Goal: Task Accomplishment & Management: Use online tool/utility

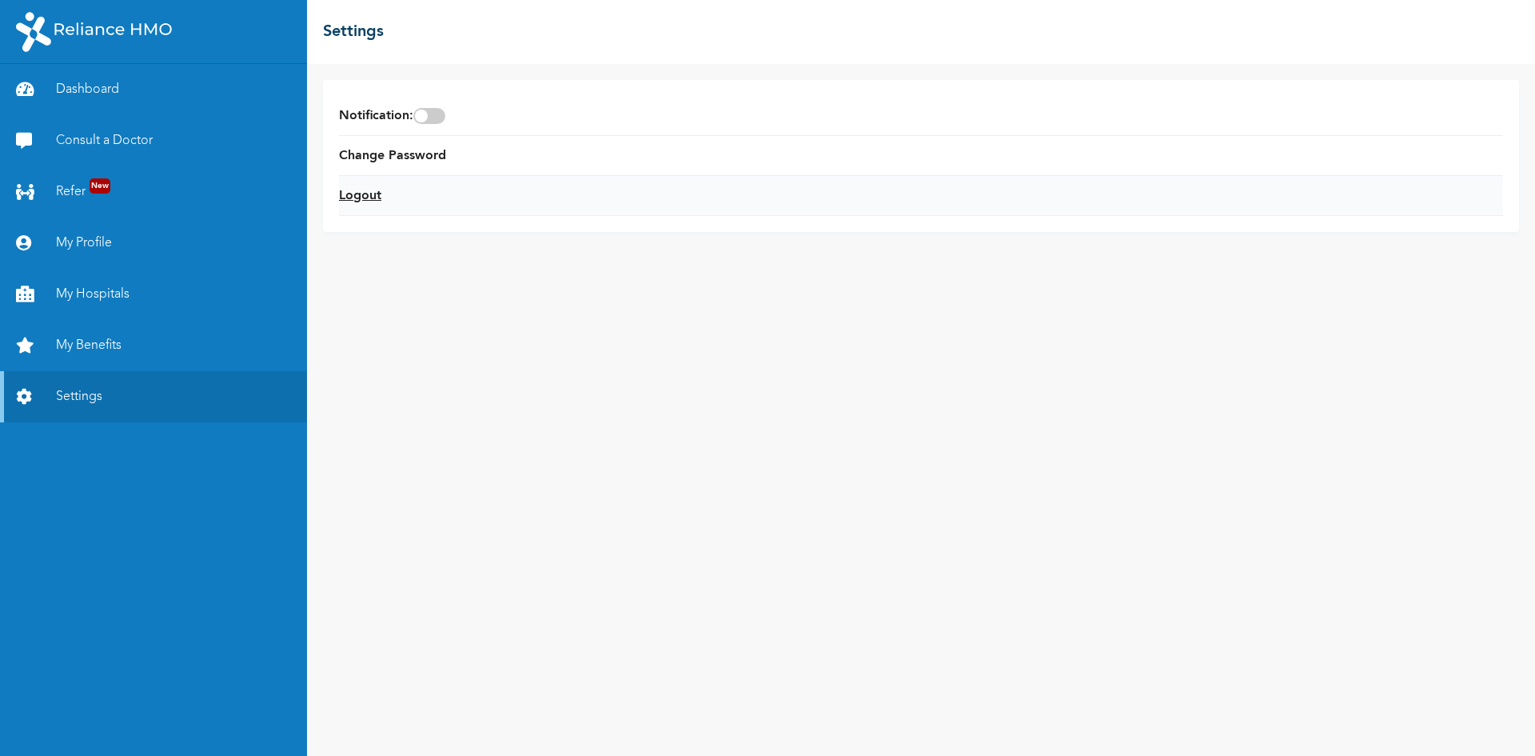
click at [361, 187] on link "Logout" at bounding box center [360, 195] width 42 height 19
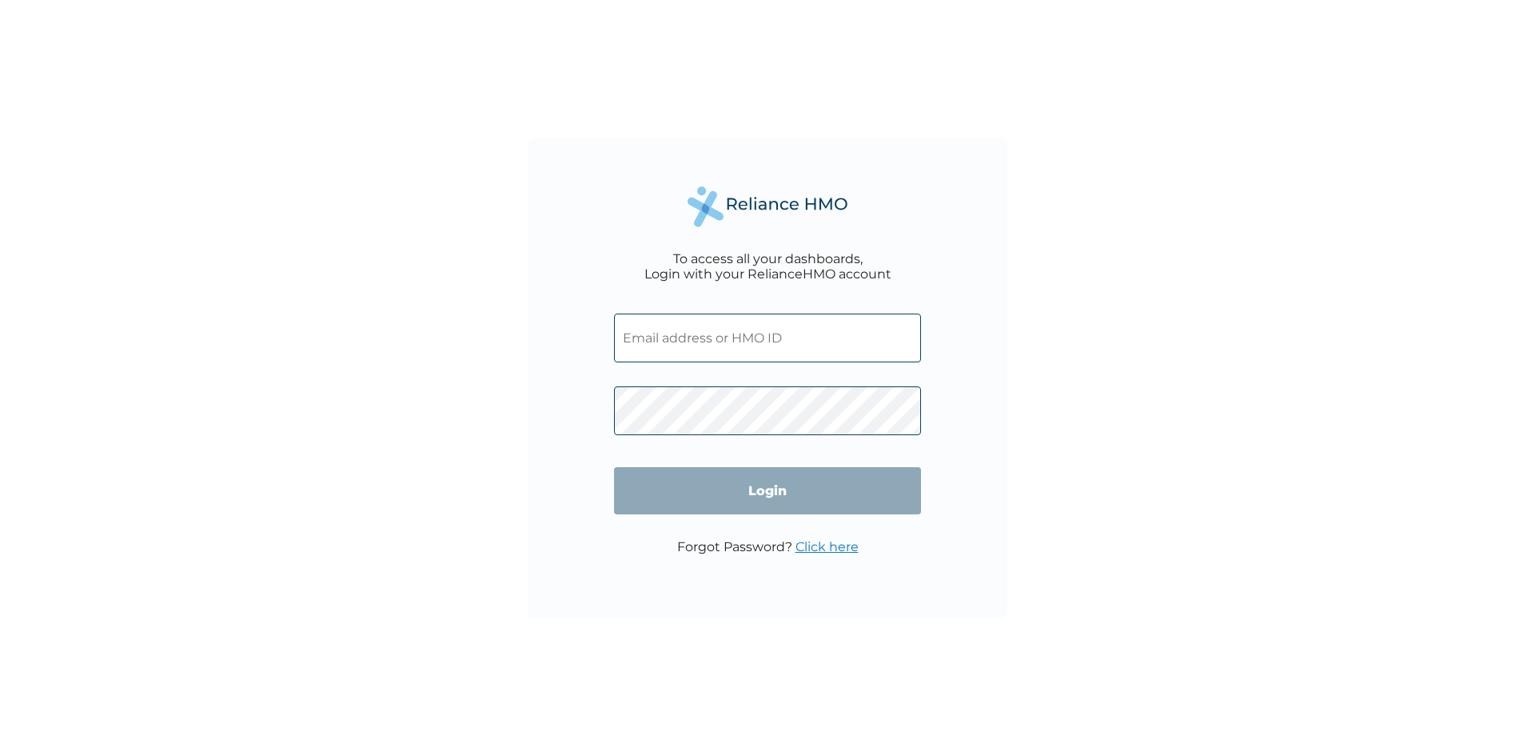
click at [709, 343] on input "text" at bounding box center [767, 337] width 307 height 49
type input "HAD/10004/A"
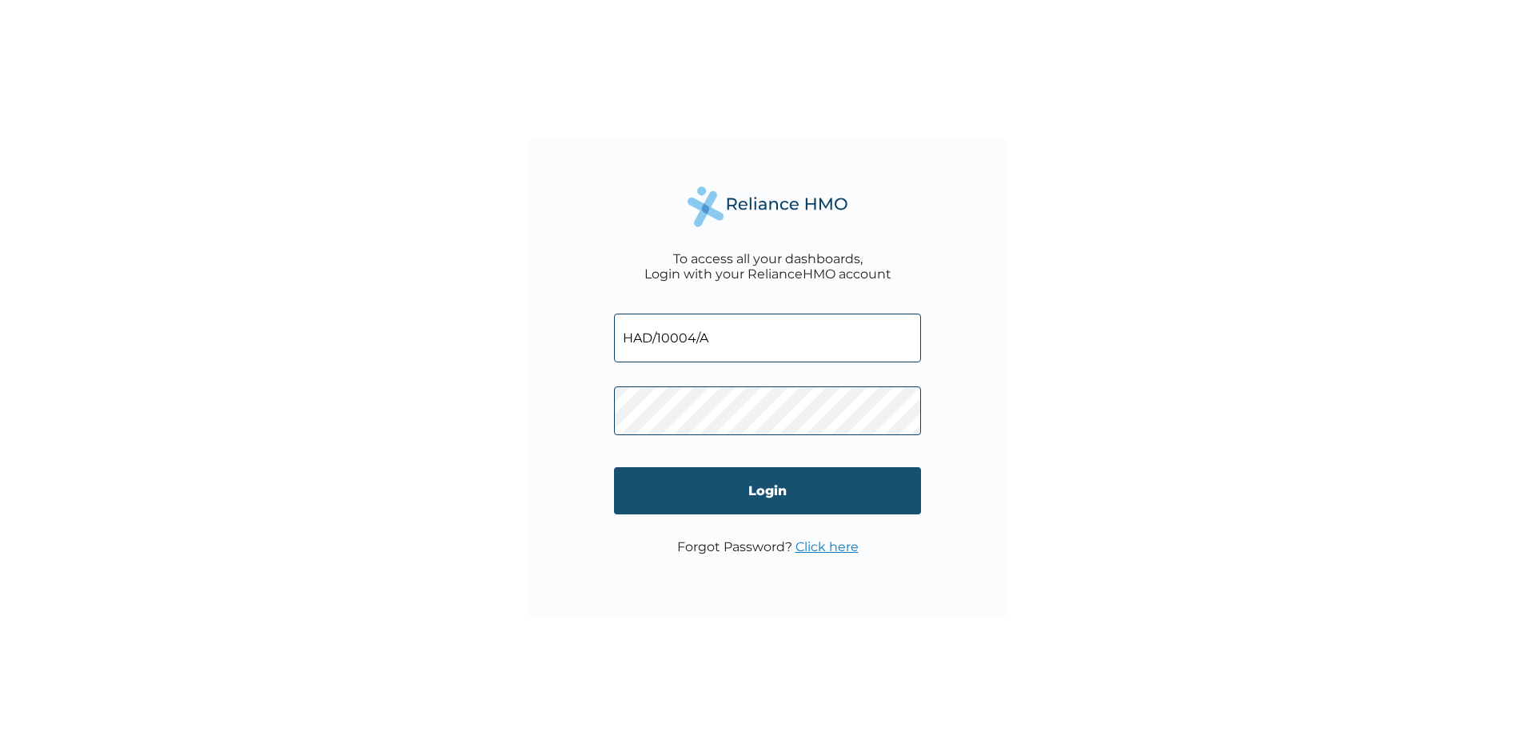
click at [712, 474] on input "Login" at bounding box center [767, 490] width 307 height 47
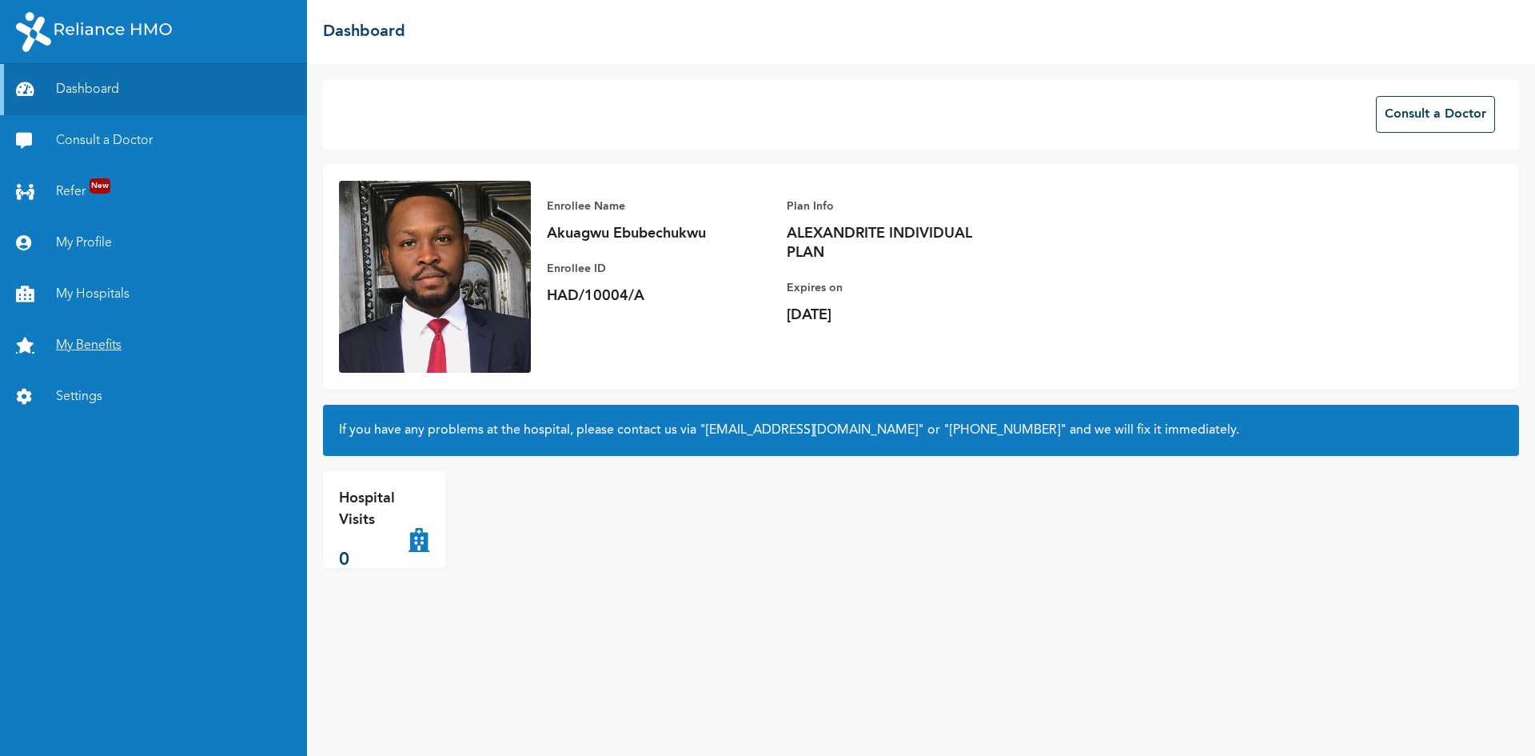
click at [93, 350] on link "My Benefits" at bounding box center [153, 345] width 307 height 51
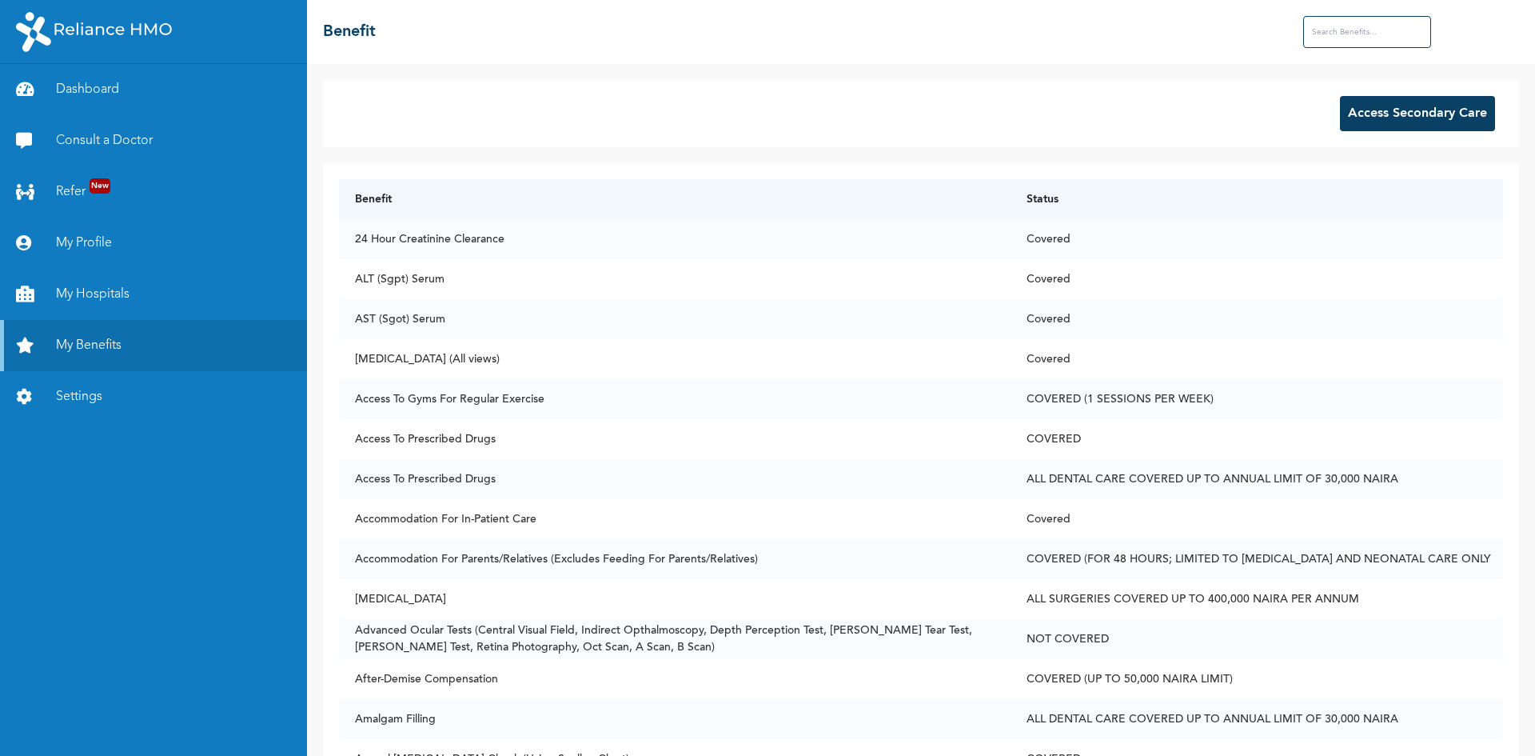
click at [1400, 110] on button "Access Secondary Care" at bounding box center [1417, 113] width 155 height 35
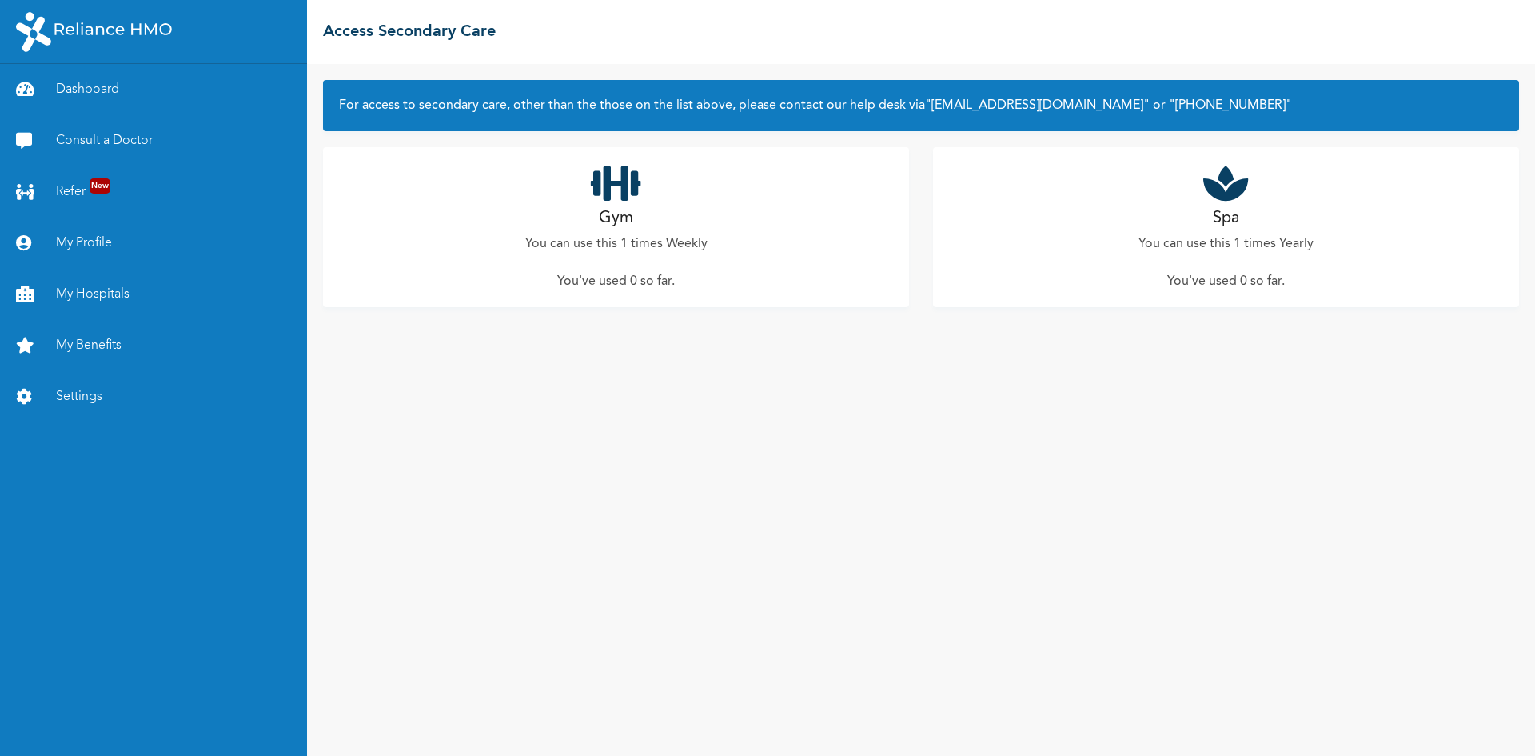
click at [646, 225] on div "Gym You can use this 1 times Weekly You've used 0 so far ." at bounding box center [616, 227] width 586 height 160
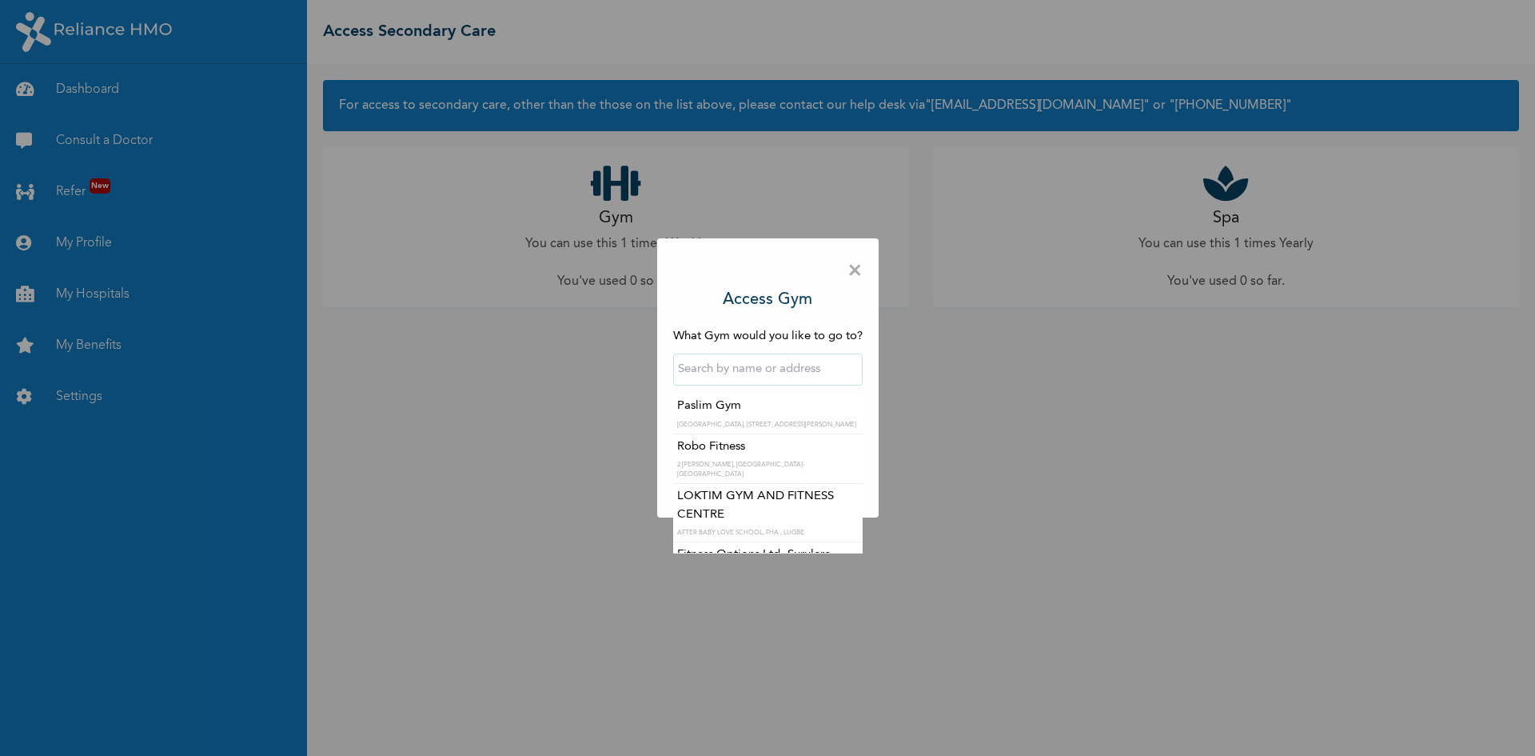
click at [752, 365] on input "text" at bounding box center [767, 369] width 189 height 32
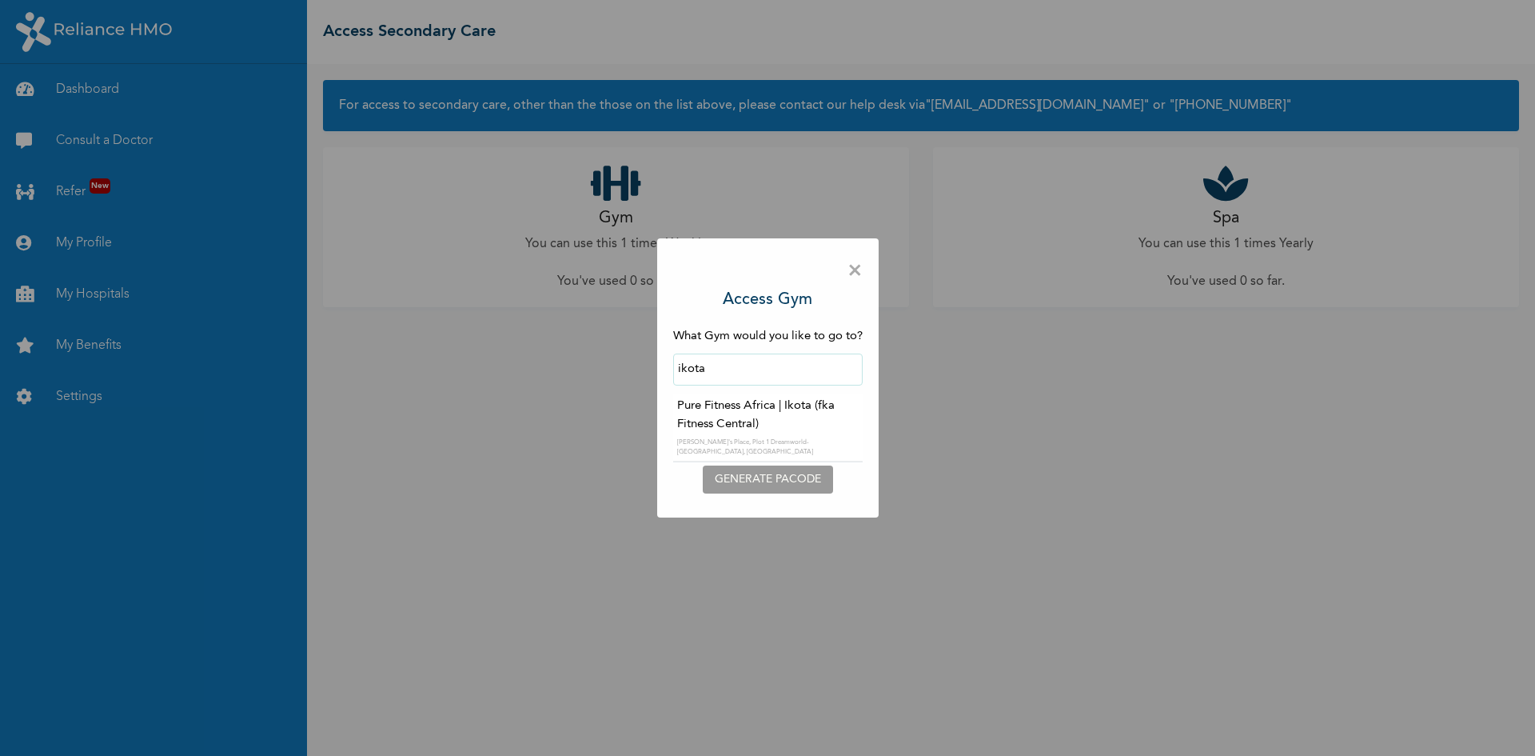
type input "Pure Fitness Africa | Ikota (fka Fitness Central)"
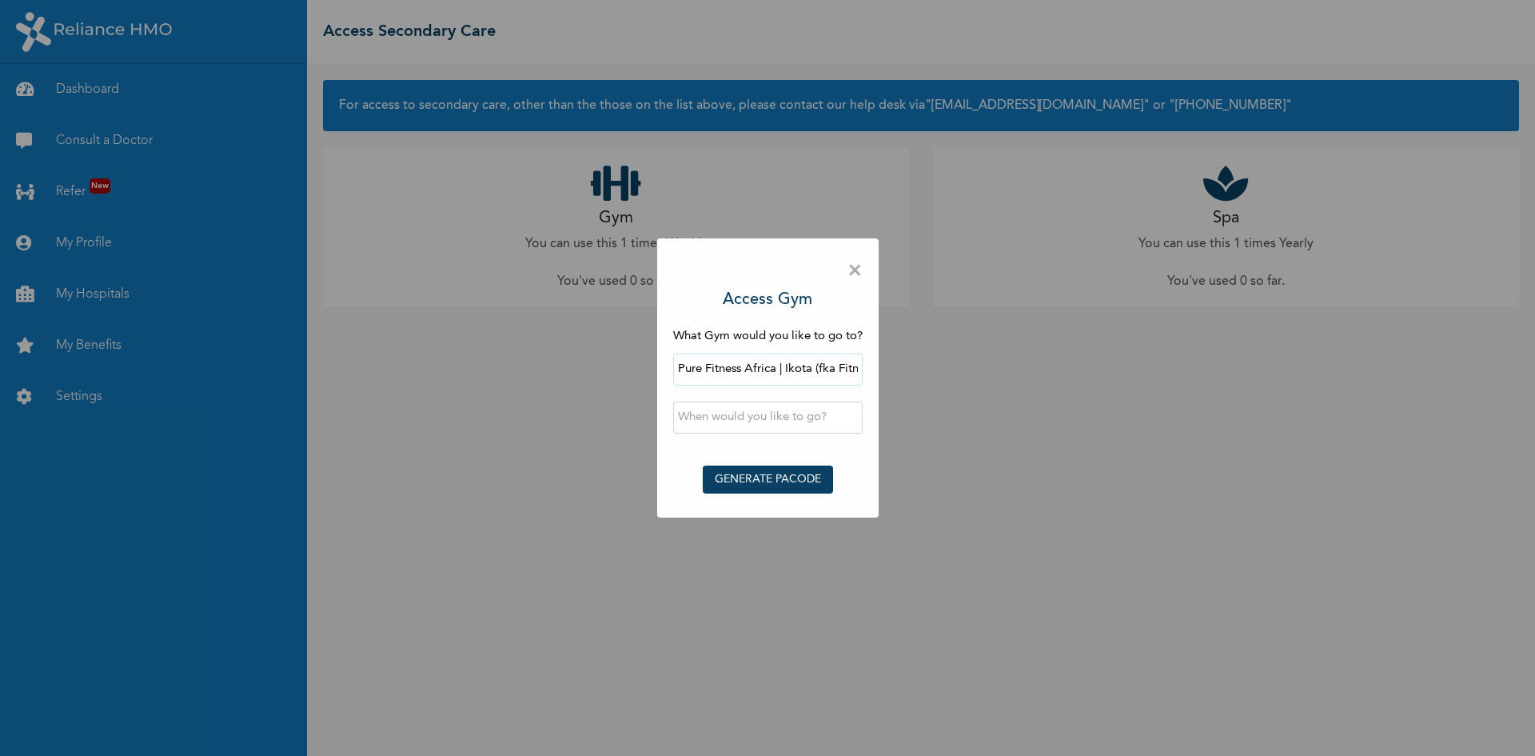
click at [747, 418] on input "text" at bounding box center [767, 417] width 189 height 32
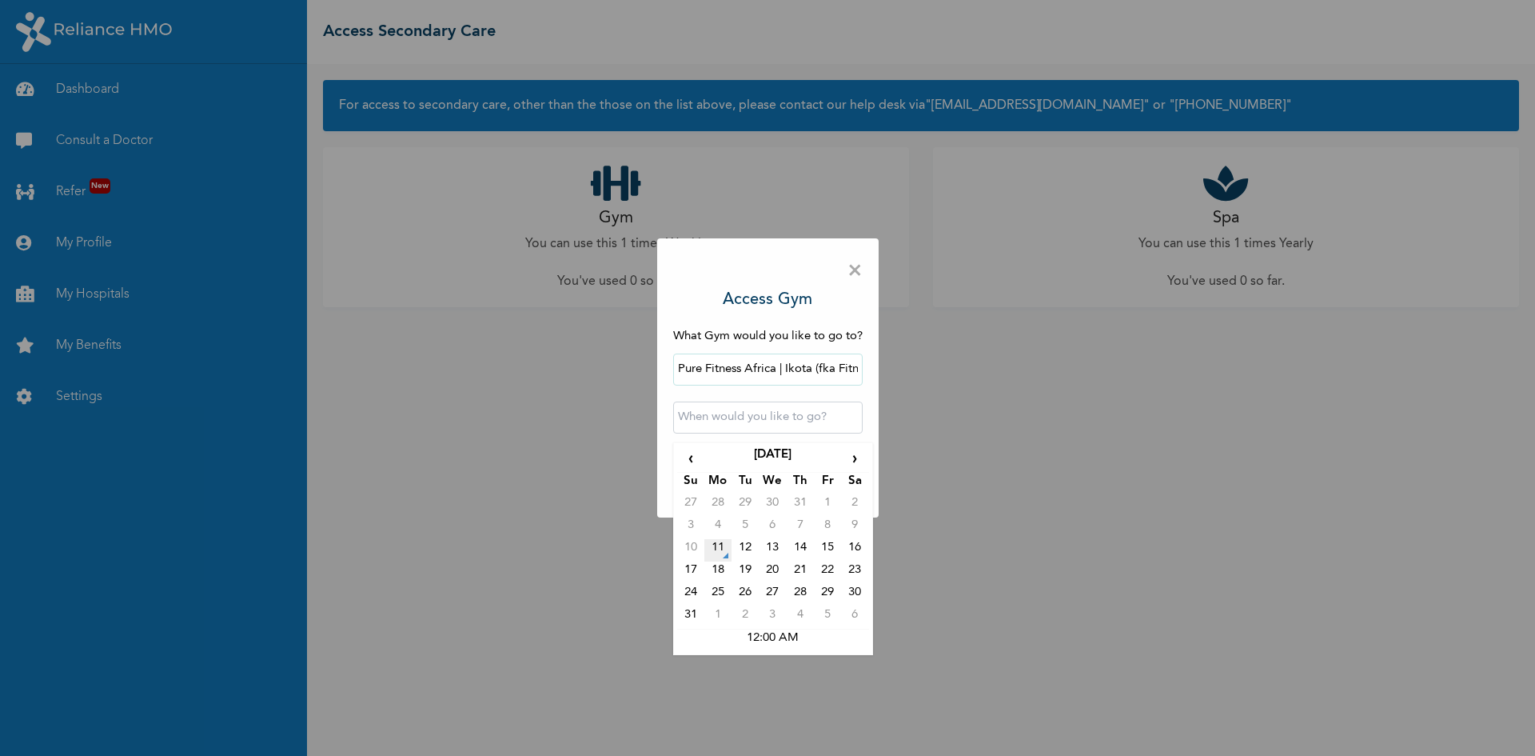
click at [710, 554] on td "11" at bounding box center [717, 550] width 27 height 22
type input "2025-08-11 12:00 AM"
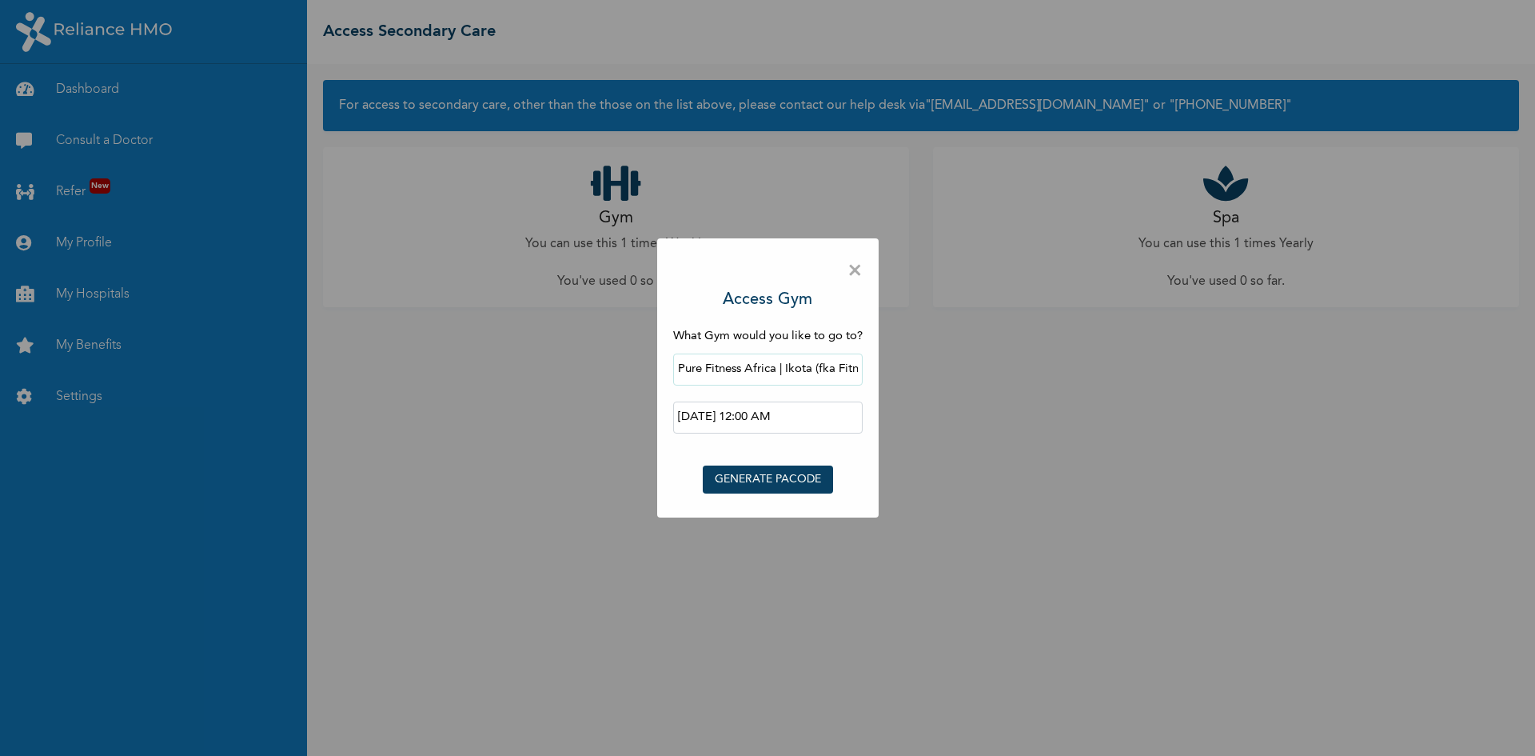
click at [751, 482] on button "GENERATE PACODE" at bounding box center [768, 479] width 130 height 28
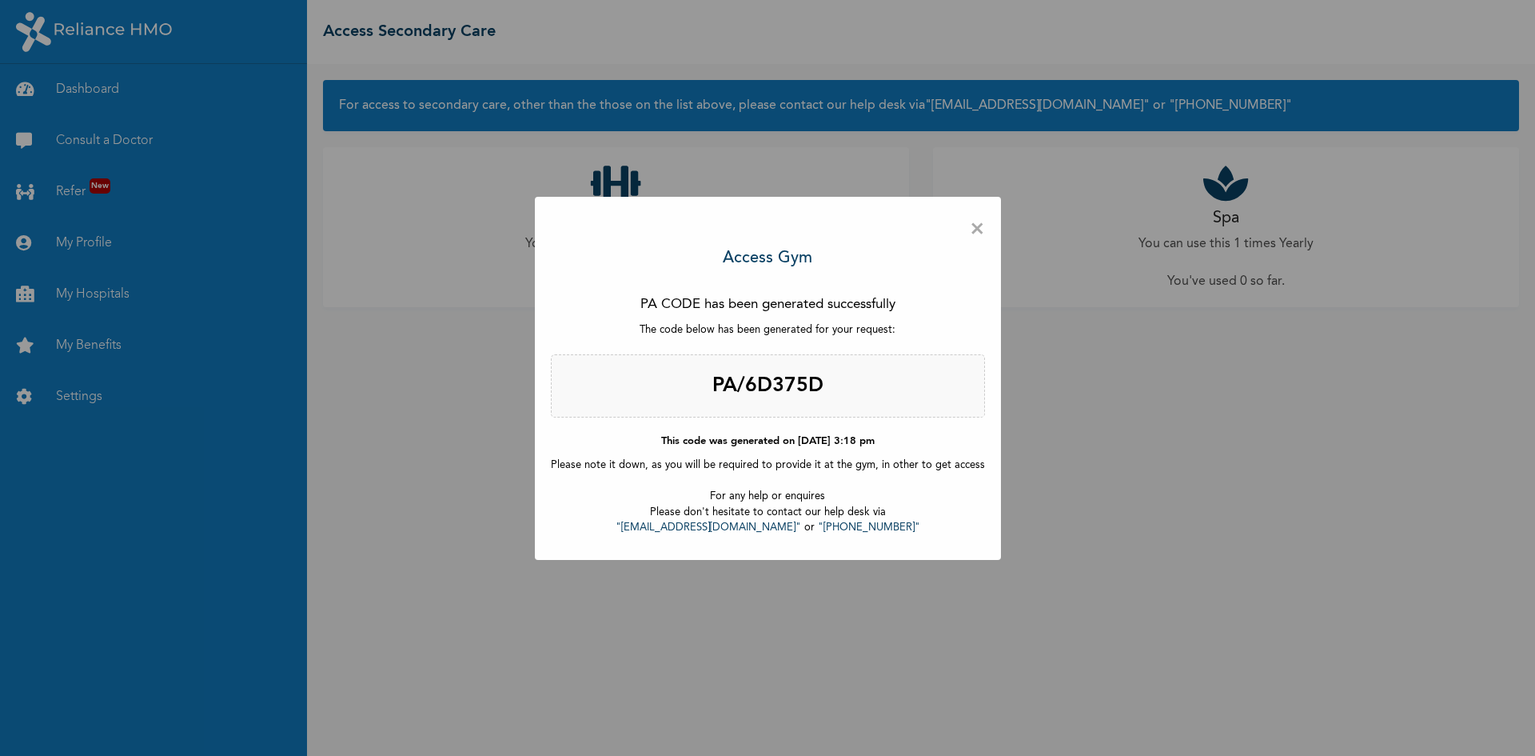
click at [972, 232] on span "×" at bounding box center [977, 230] width 15 height 34
